Goal: Find specific page/section: Find specific page/section

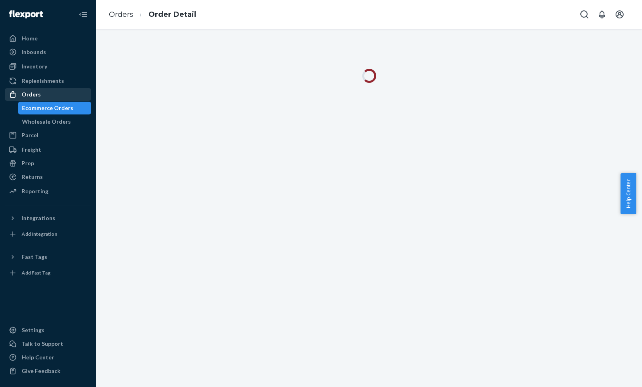
click at [56, 96] on div "Orders" at bounding box center [48, 94] width 85 height 11
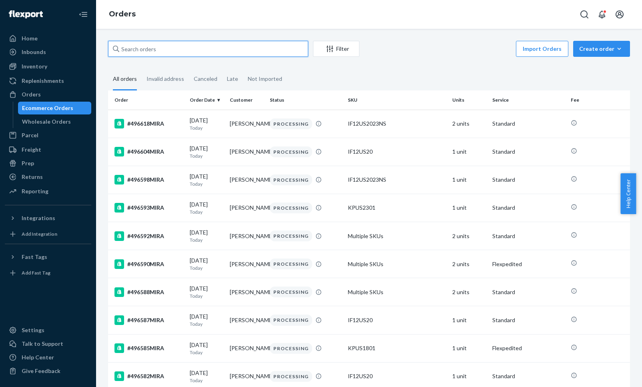
click at [151, 50] on input "text" at bounding box center [208, 49] width 200 height 16
paste input "[PERSON_NAME][EMAIL_ADDRESS][DOMAIN_NAME]"
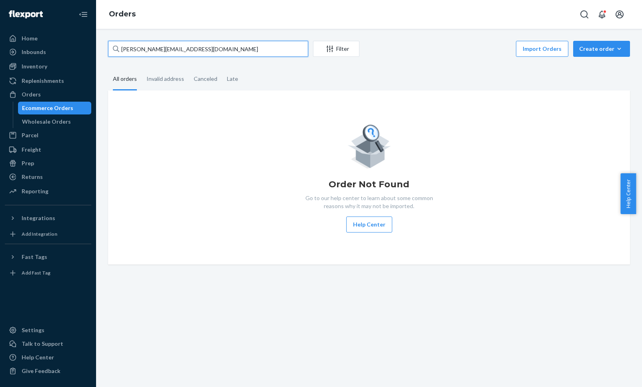
click at [199, 50] on input "[PERSON_NAME][EMAIL_ADDRESS][DOMAIN_NAME]" at bounding box center [208, 49] width 200 height 16
paste input "#495039MIRA"
type input "#495039MIRA"
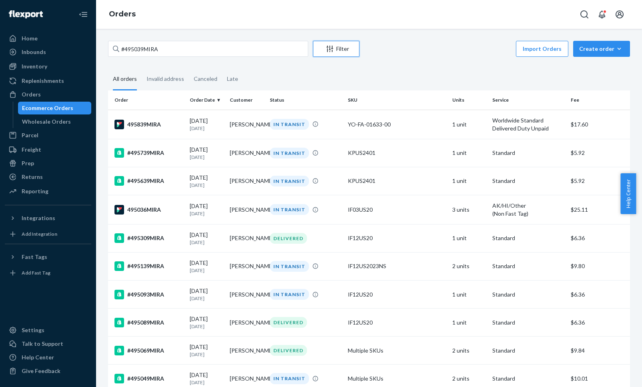
click at [328, 52] on icon "Filter" at bounding box center [330, 49] width 8 height 8
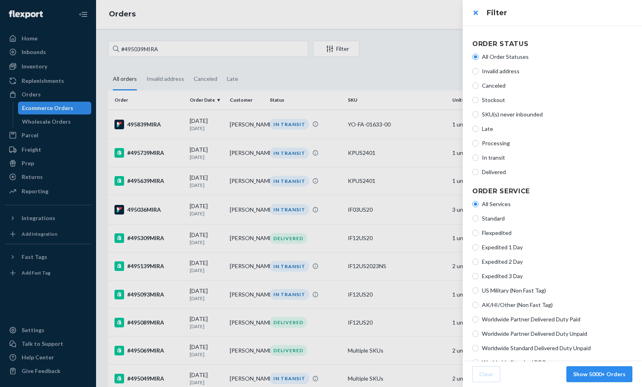
click at [218, 48] on div at bounding box center [321, 193] width 642 height 387
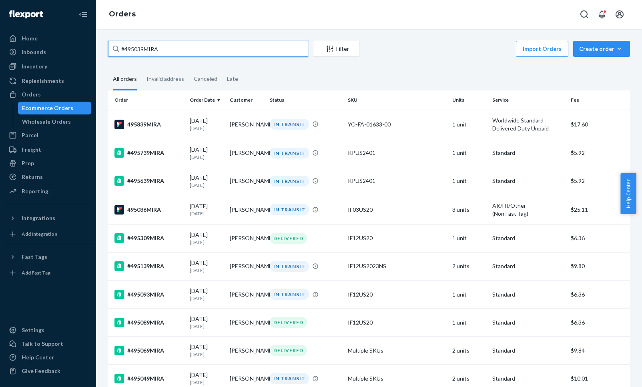
click at [218, 49] on input "#495039MIRA" at bounding box center [208, 49] width 200 height 16
